Goal: Check status: Check status

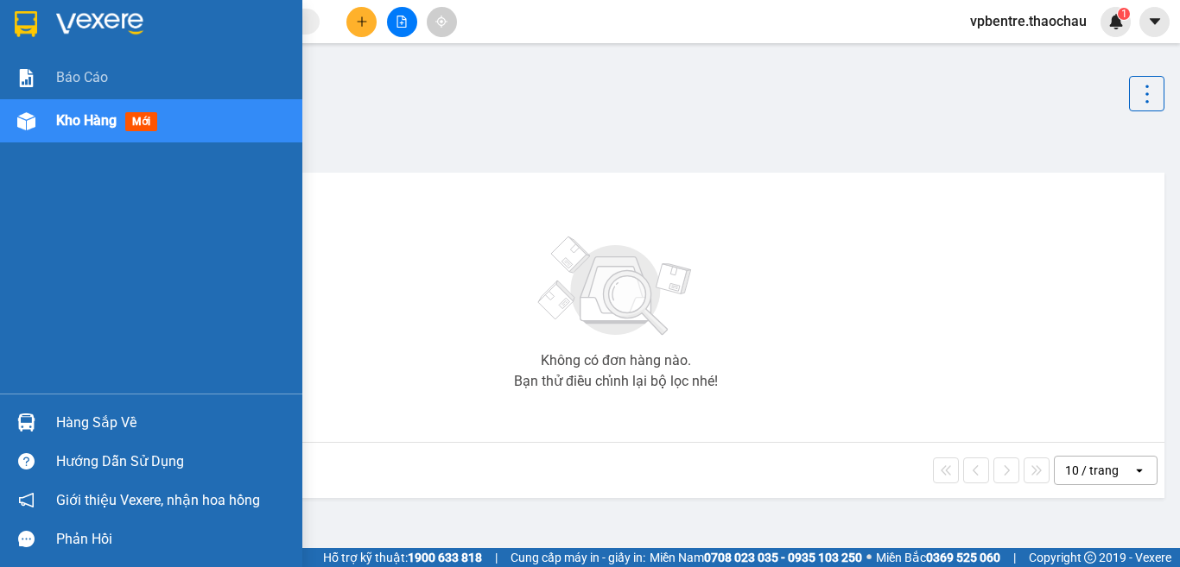
click at [76, 427] on div "Hàng sắp về" at bounding box center [172, 423] width 233 height 26
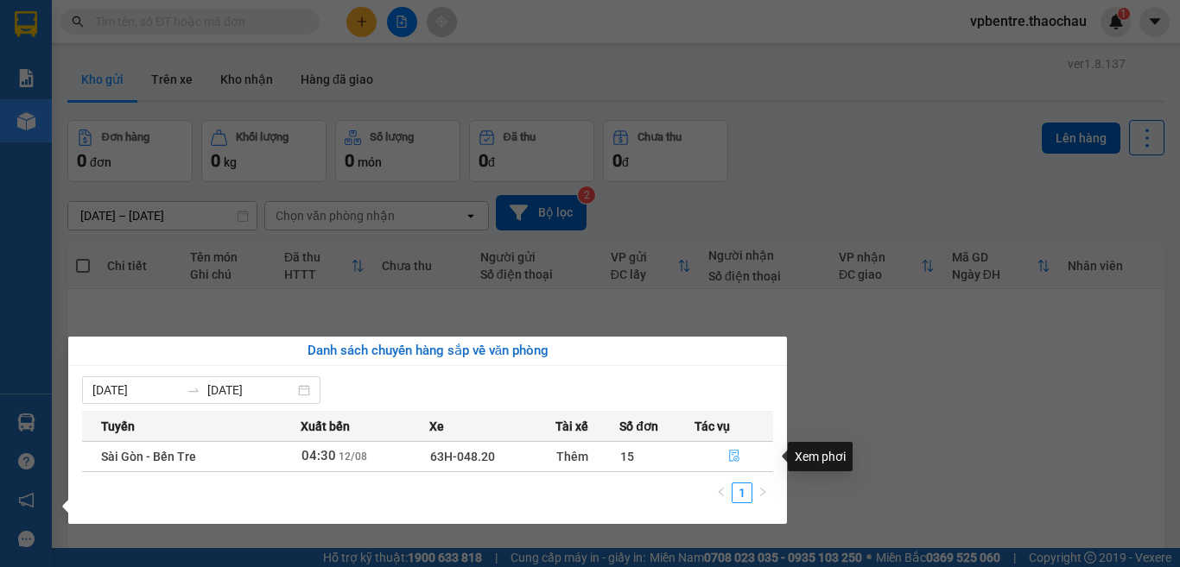
click at [728, 457] on icon "file-done" at bounding box center [734, 456] width 12 height 12
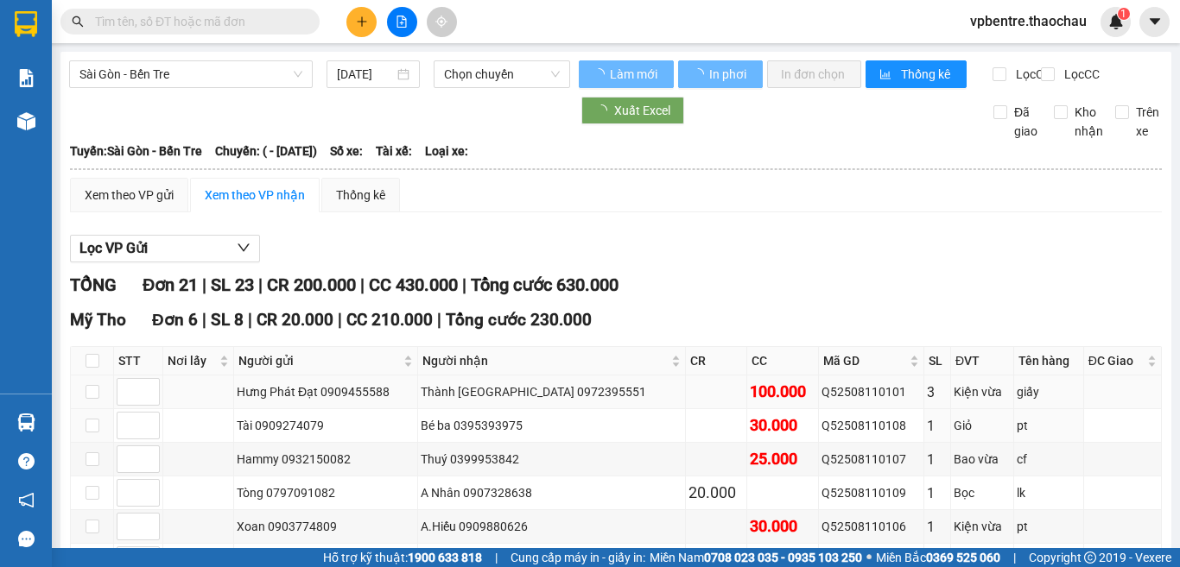
type input "12/08/2025"
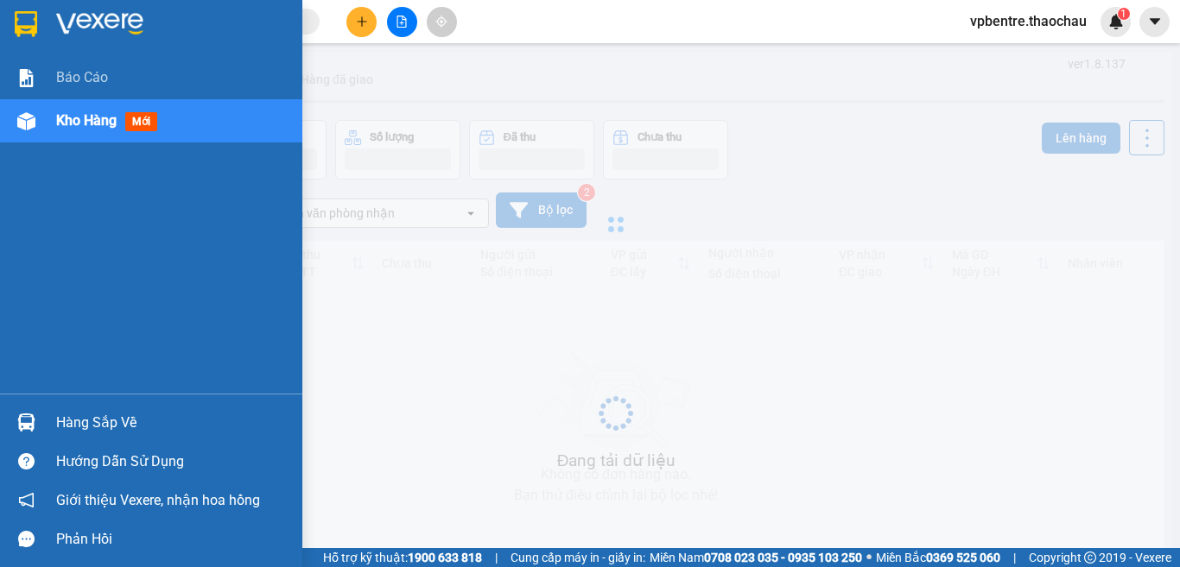
click at [90, 403] on div "Hàng sắp về" at bounding box center [151, 422] width 302 height 39
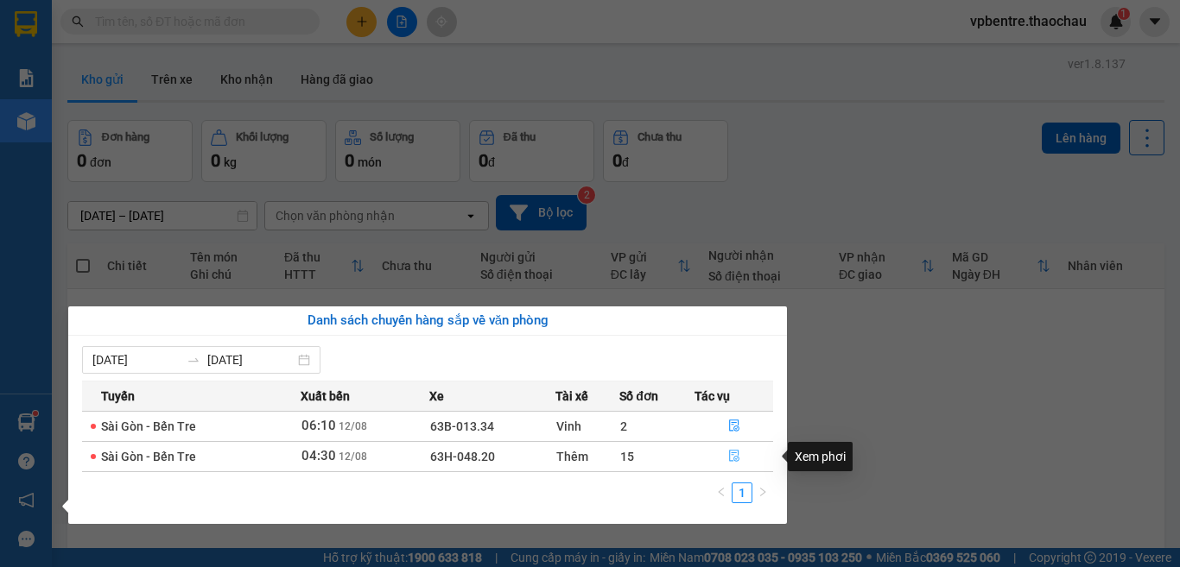
click at [730, 453] on icon "file-done" at bounding box center [734, 456] width 12 height 12
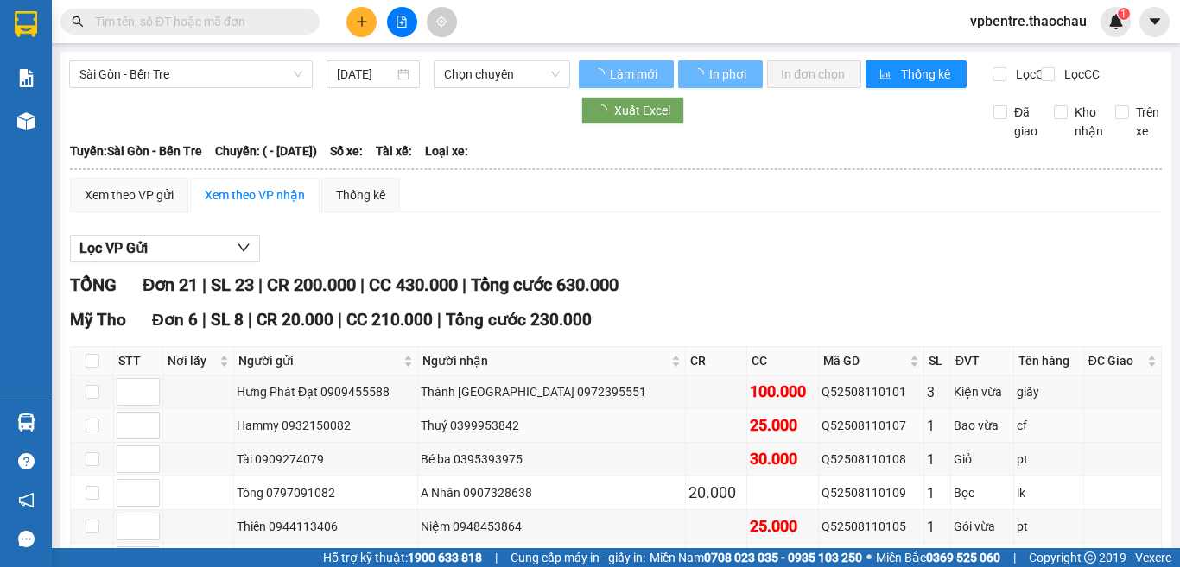
type input "12/08/2025"
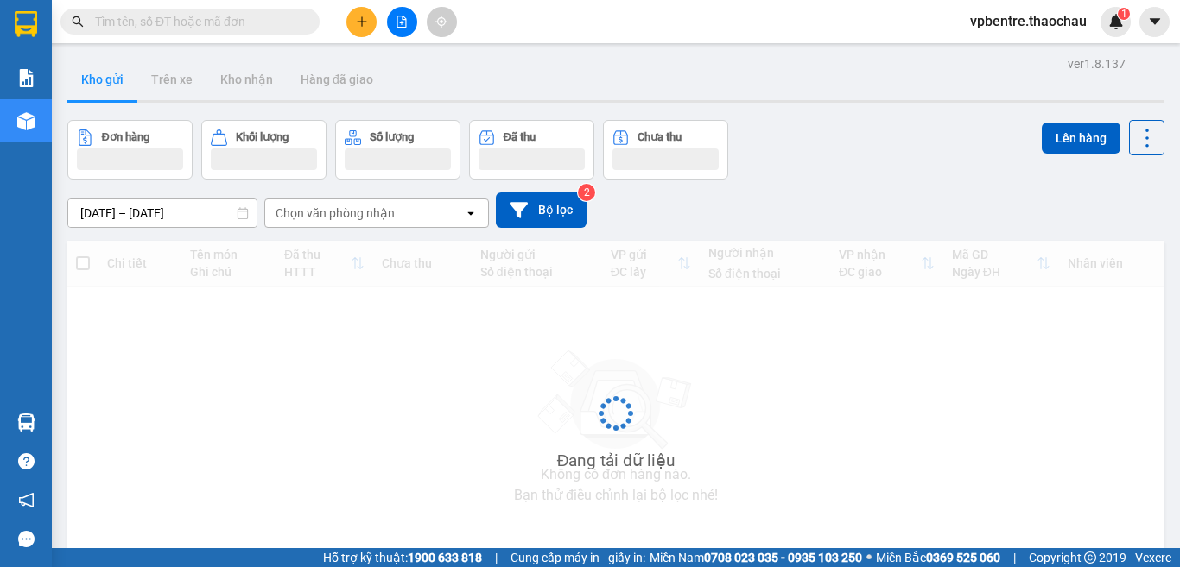
click at [208, 17] on input "text" at bounding box center [197, 21] width 204 height 19
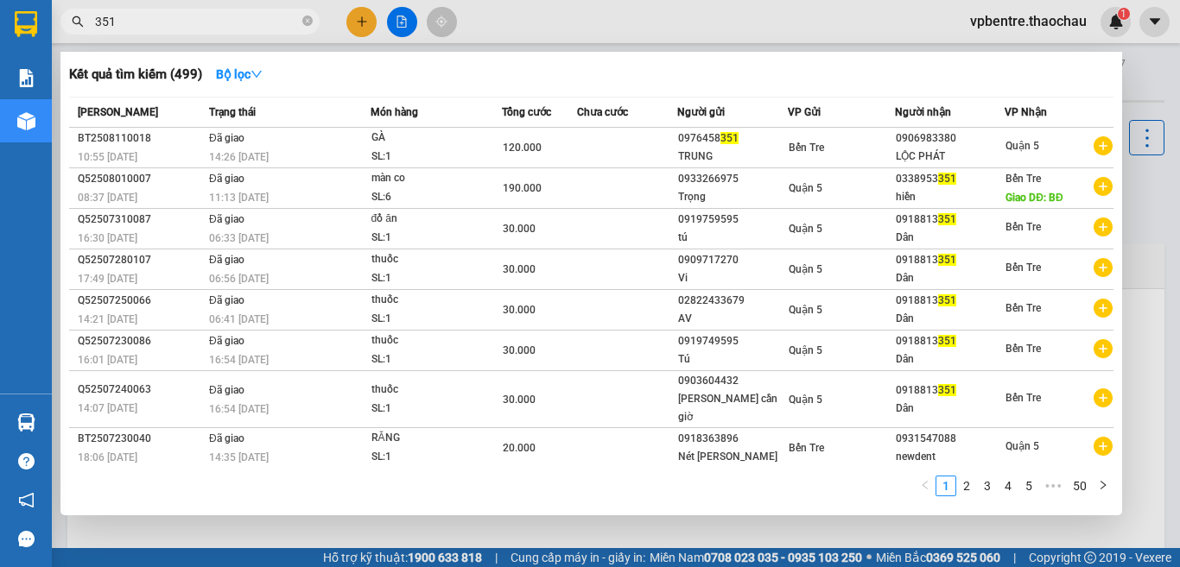
click at [92, 25] on span "351" at bounding box center [189, 22] width 259 height 26
click at [114, 28] on input "351" at bounding box center [197, 21] width 204 height 19
type input "3351"
